Goal: Task Accomplishment & Management: Use online tool/utility

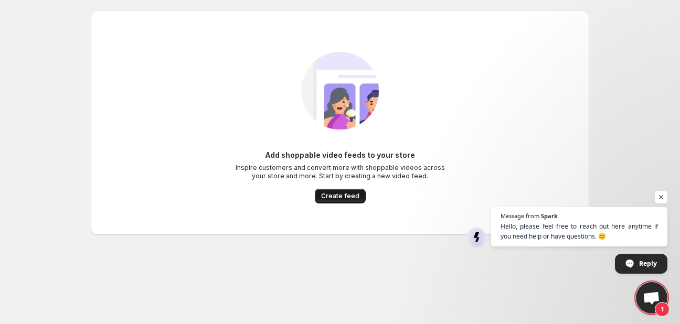
click at [350, 193] on span "Create feed" at bounding box center [340, 196] width 38 height 8
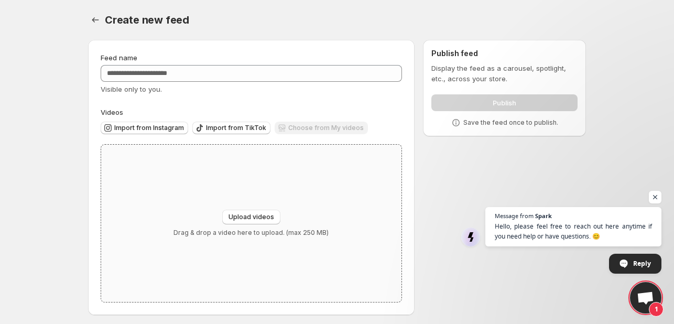
scroll to position [4, 0]
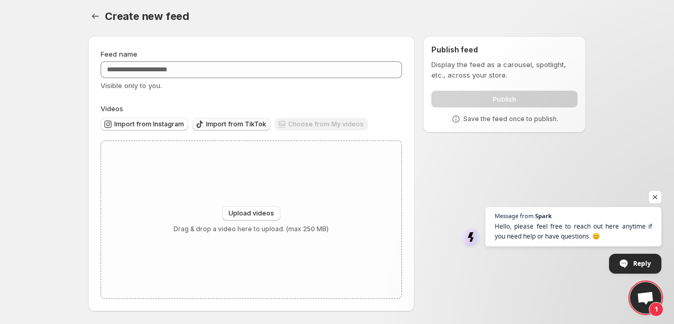
click at [230, 124] on span "Import from TikTok" at bounding box center [236, 124] width 60 height 8
click at [256, 214] on span "Upload videos" at bounding box center [252, 213] width 46 height 8
type input "**********"
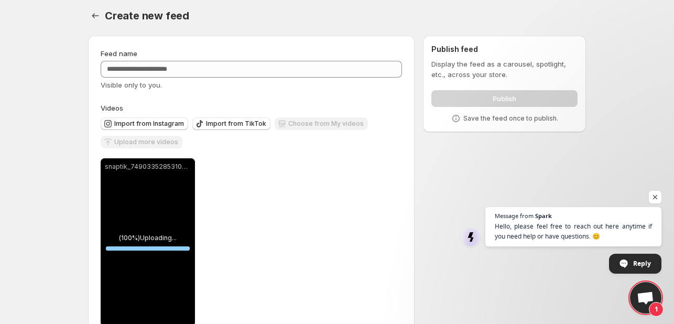
scroll to position [32, 0]
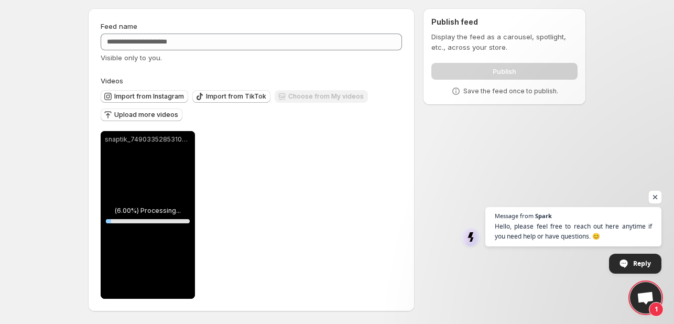
click at [657, 193] on span "Open chat" at bounding box center [655, 197] width 13 height 13
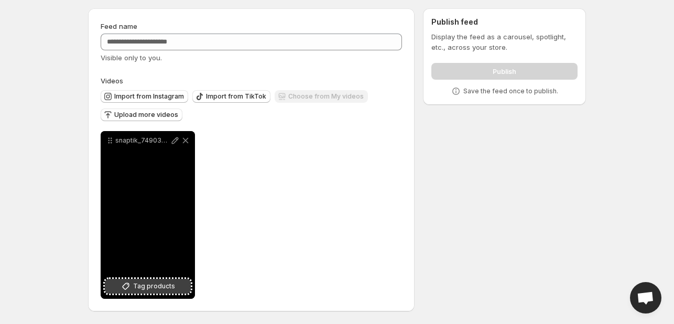
click at [158, 288] on span "Tag products" at bounding box center [154, 286] width 42 height 10
click at [175, 139] on icon at bounding box center [175, 140] width 7 height 7
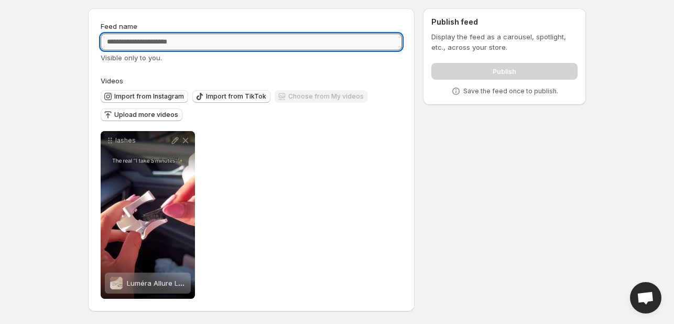
click at [302, 39] on input "Feed name" at bounding box center [252, 42] width 302 height 17
type input "*"
type input "******"
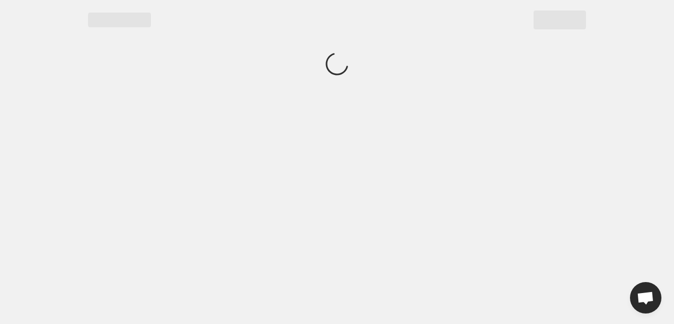
scroll to position [0, 0]
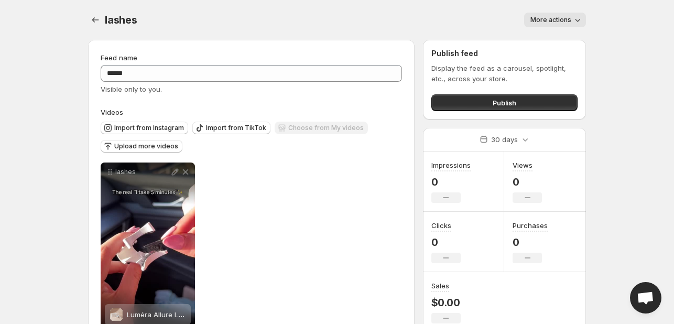
click at [535, 18] on span "More actions" at bounding box center [551, 20] width 41 height 8
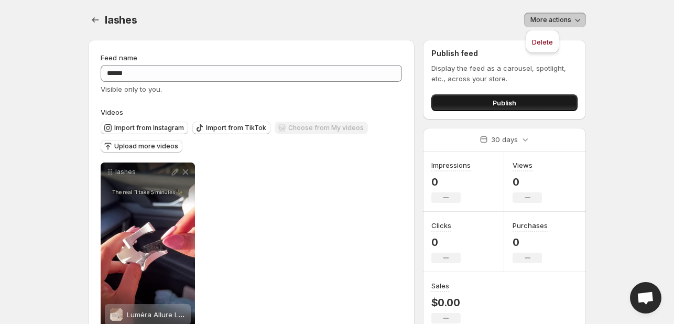
click at [466, 99] on button "Publish" at bounding box center [505, 102] width 146 height 17
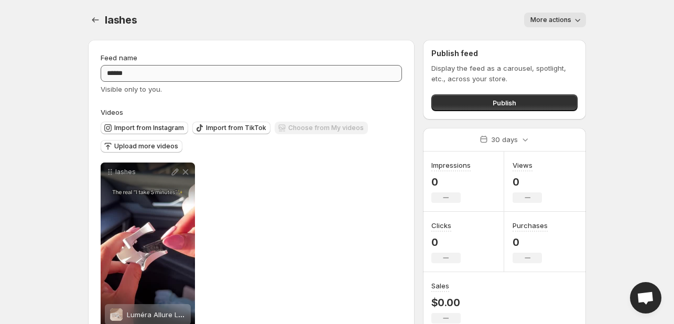
scroll to position [32, 0]
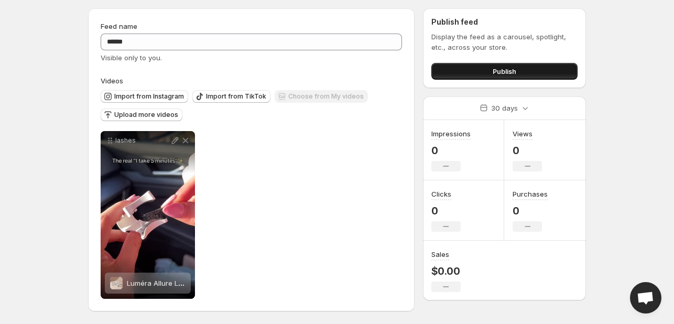
click at [481, 68] on button "Publish" at bounding box center [505, 71] width 146 height 17
click at [470, 68] on button "Publish" at bounding box center [505, 71] width 146 height 17
click at [476, 72] on button "Publish" at bounding box center [505, 71] width 146 height 17
